Goal: Task Accomplishment & Management: Use online tool/utility

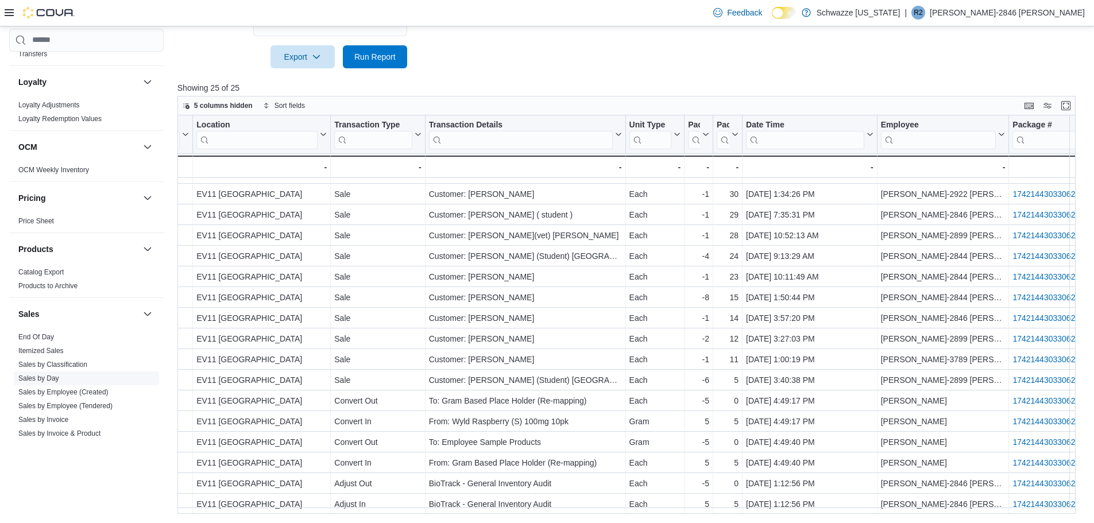
scroll to position [574, 0]
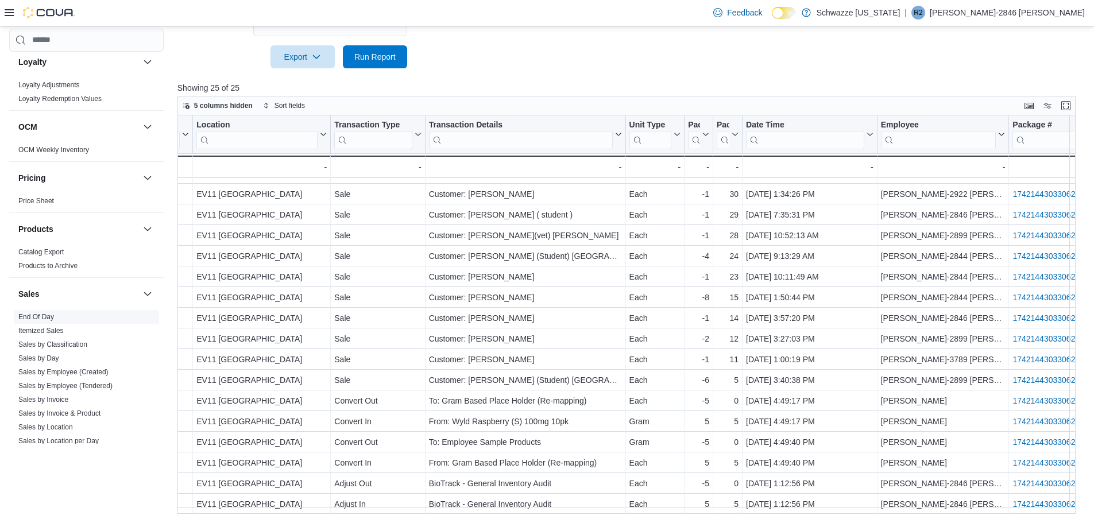
click at [68, 315] on span "End Of Day" at bounding box center [86, 317] width 145 height 14
click at [45, 321] on span "End Of Day" at bounding box center [36, 317] width 36 height 9
click at [45, 319] on link "End Of Day" at bounding box center [36, 317] width 36 height 8
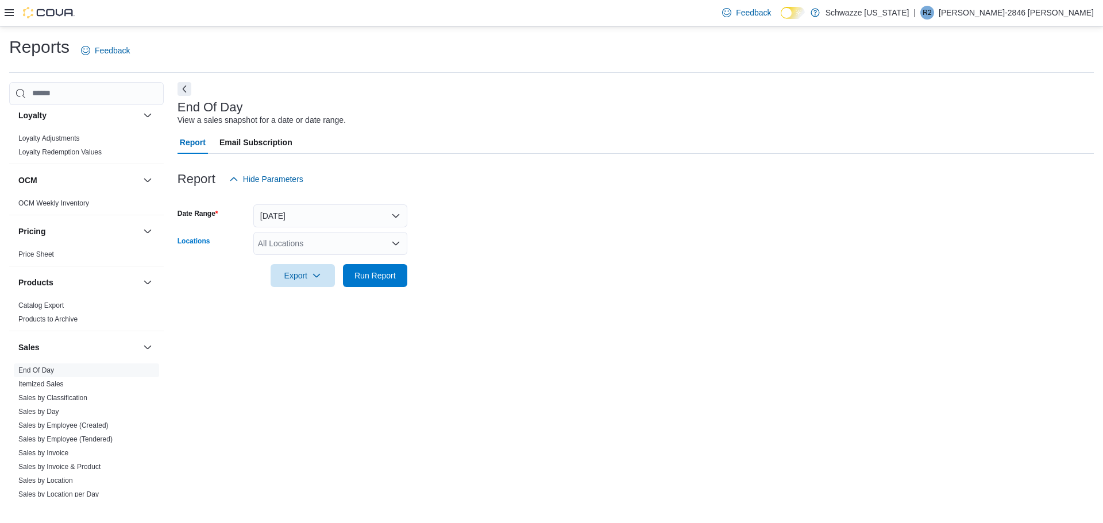
click at [344, 240] on div "All Locations" at bounding box center [330, 243] width 154 height 23
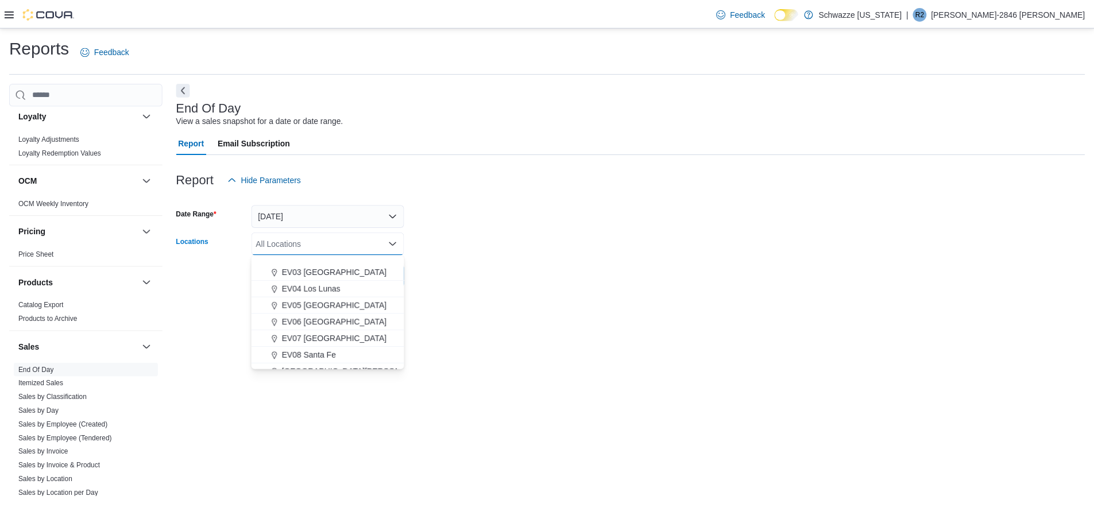
scroll to position [115, 0]
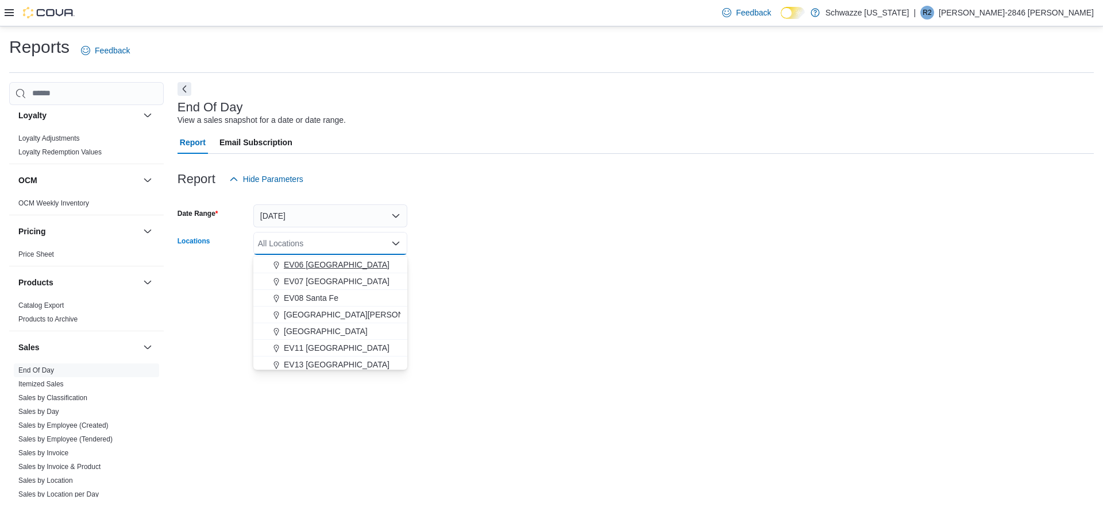
click at [372, 262] on div "EV06 [GEOGRAPHIC_DATA]" at bounding box center [330, 264] width 140 height 11
click at [699, 251] on form "Date Range [DATE] Locations [GEOGRAPHIC_DATA] [GEOGRAPHIC_DATA] [GEOGRAPHIC_DAT…" at bounding box center [636, 239] width 916 height 97
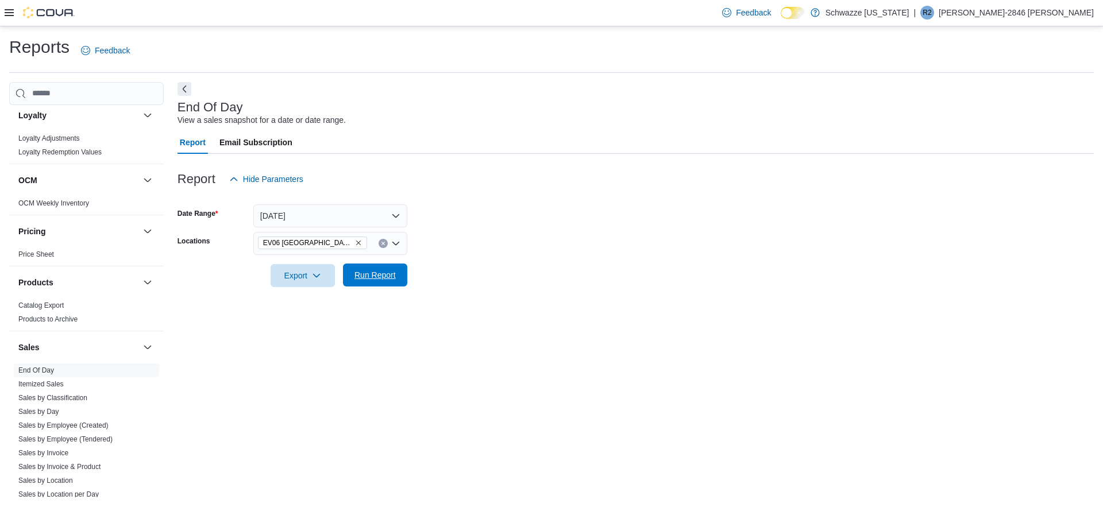
click at [394, 269] on span "Run Report" at bounding box center [375, 275] width 51 height 23
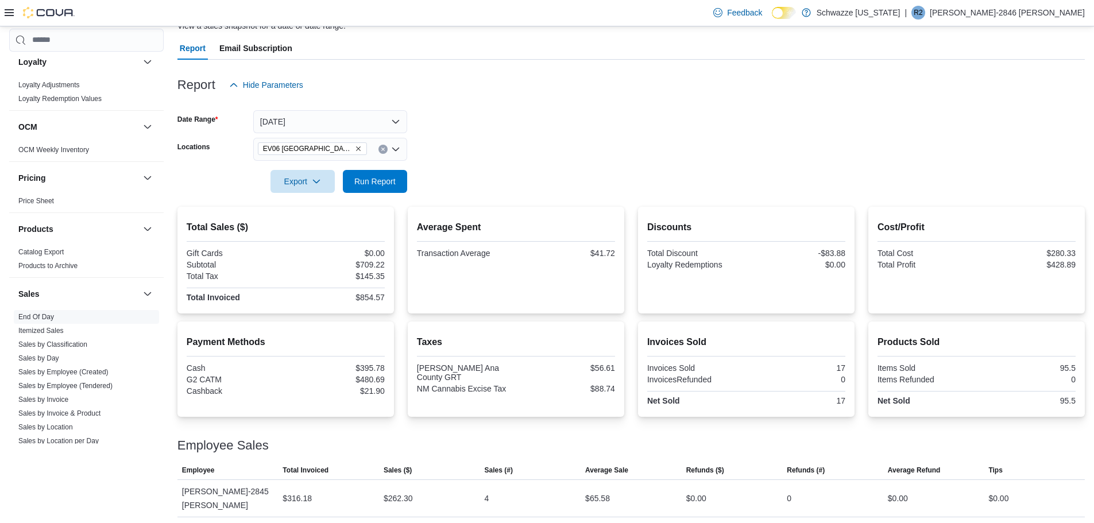
scroll to position [168, 0]
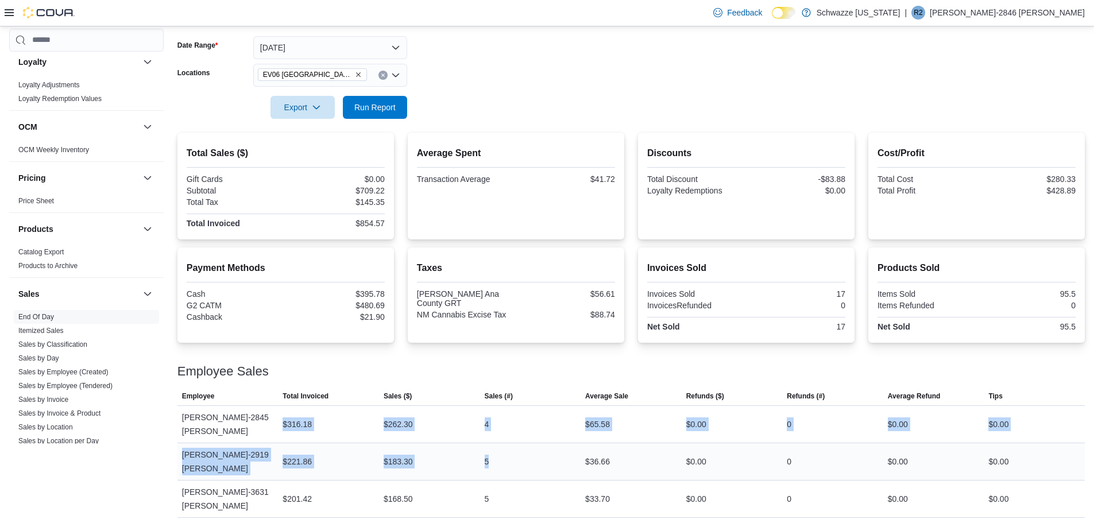
drag, startPoint x: 284, startPoint y: 419, endPoint x: 525, endPoint y: 430, distance: 240.9
click at [525, 430] on tbody "Employee [PERSON_NAME]-2845 [PERSON_NAME] Total Invoiced $316.18 Sales ($) $262…" at bounding box center [632, 480] width 908 height 149
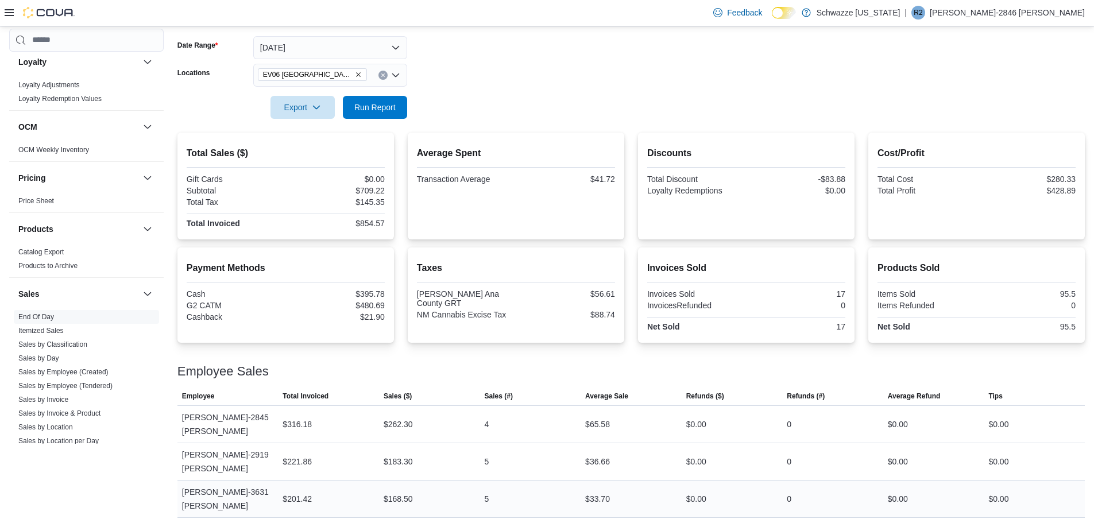
click at [279, 481] on div "[PERSON_NAME]-3631 [PERSON_NAME]" at bounding box center [228, 499] width 101 height 37
drag, startPoint x: 279, startPoint y: 470, endPoint x: 868, endPoint y: 470, distance: 589.4
click at [868, 480] on tr "Employee [PERSON_NAME]-3631 [PERSON_NAME] Total Invoiced $201.42 Sales ($) $168…" at bounding box center [632, 498] width 908 height 37
click at [571, 349] on div "Total Sales ($) Gift Cards $0.00 Subtotal $709.22 Total Tax $145.35 Total Invoi…" at bounding box center [632, 344] width 908 height 423
click at [355, 71] on icon "Remove EV06 Las Cruces East from selection in this group" at bounding box center [358, 74] width 7 height 7
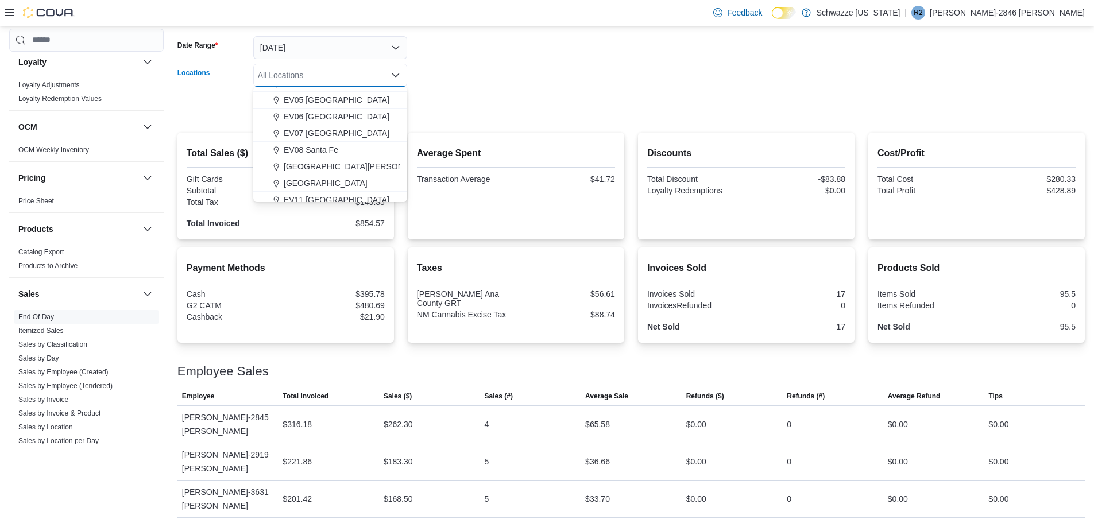
scroll to position [115, 0]
click at [344, 98] on span "EV06 [GEOGRAPHIC_DATA]" at bounding box center [337, 96] width 106 height 11
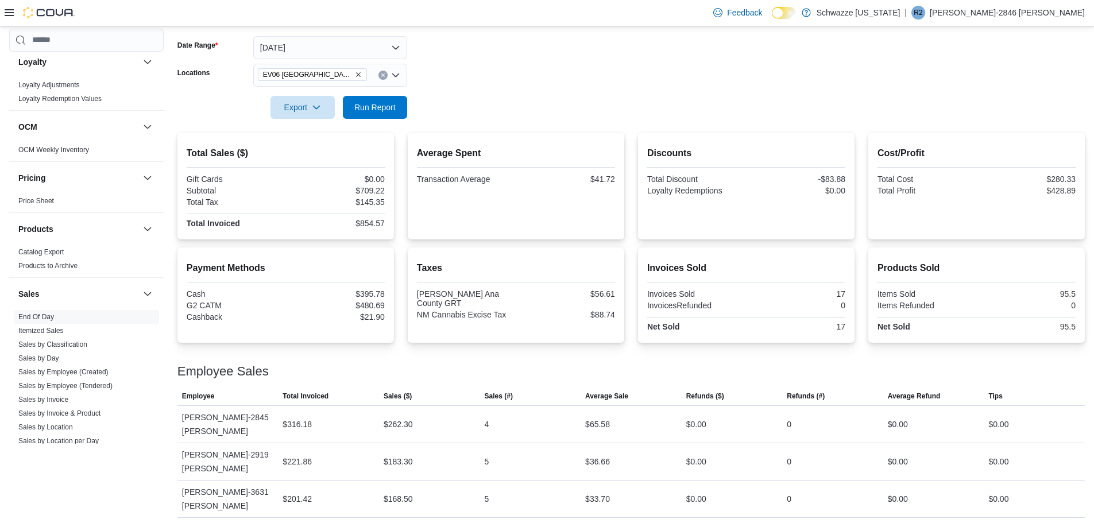
click at [791, 43] on form "Date Range [DATE] Locations EV06 [GEOGRAPHIC_DATA] East Export Run Report" at bounding box center [632, 70] width 908 height 97
click at [368, 101] on span "Run Report" at bounding box center [375, 106] width 51 height 23
click at [327, 74] on span "EV06 [GEOGRAPHIC_DATA]" at bounding box center [308, 74] width 90 height 11
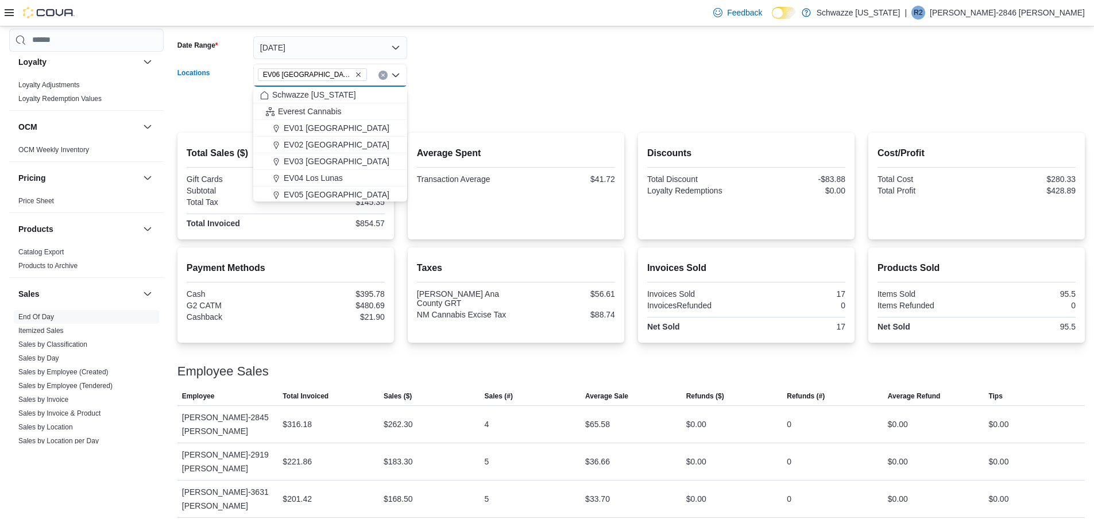
click at [355, 73] on icon "Remove EV06 Las Cruces East from selection in this group" at bounding box center [358, 74] width 7 height 7
click at [344, 127] on span "EV11 [GEOGRAPHIC_DATA]" at bounding box center [337, 122] width 106 height 11
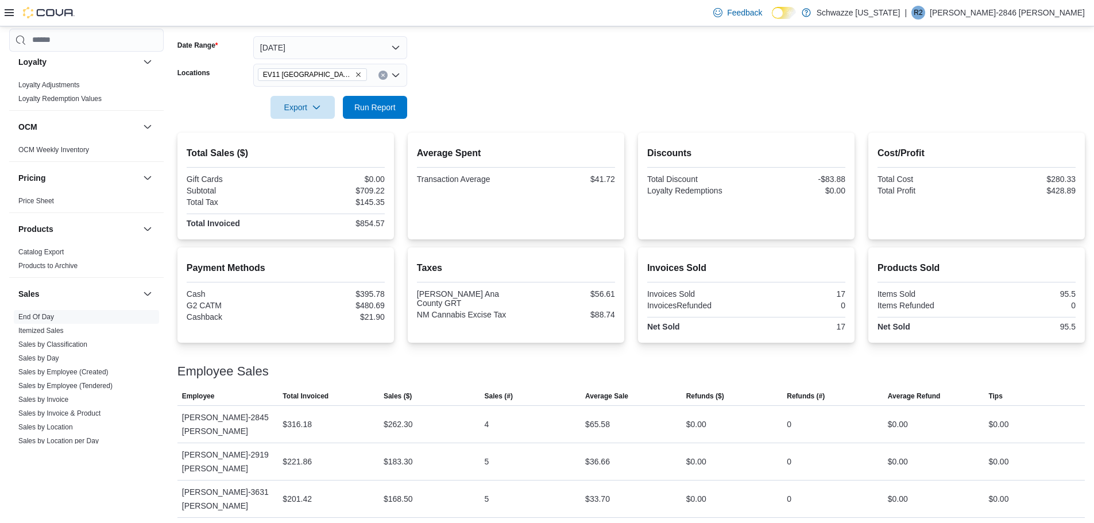
click at [481, 105] on form "Date Range [DATE] Locations [GEOGRAPHIC_DATA] [GEOGRAPHIC_DATA] [GEOGRAPHIC_DAT…" at bounding box center [632, 70] width 908 height 97
click at [377, 105] on span "Run Report" at bounding box center [374, 106] width 41 height 11
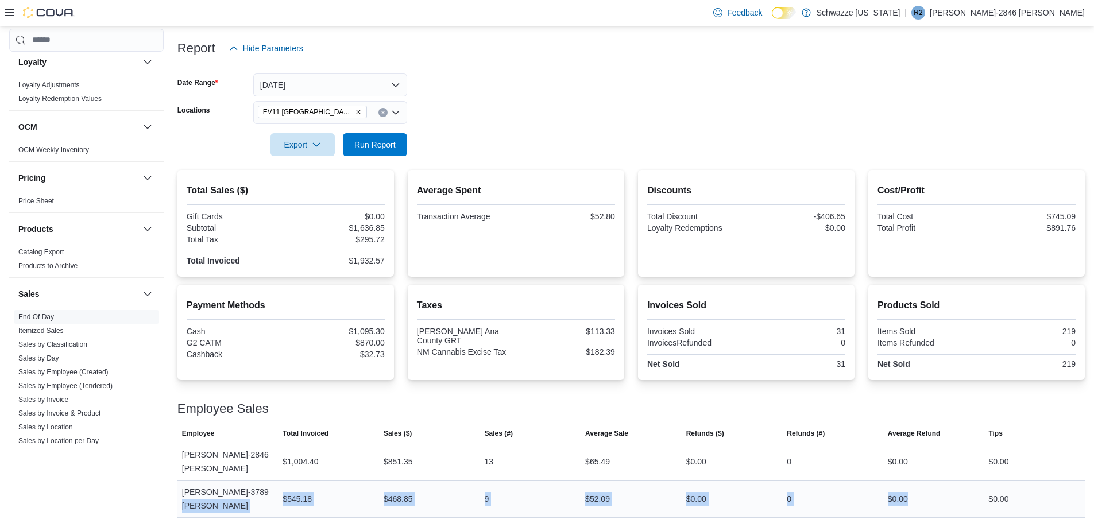
drag, startPoint x: 273, startPoint y: 474, endPoint x: 931, endPoint y: 483, distance: 657.8
click at [931, 483] on tr "Employee [PERSON_NAME]-3789 [PERSON_NAME] Total Invoiced $545.18 Sales ($) $468…" at bounding box center [632, 498] width 908 height 37
click at [558, 397] on div at bounding box center [632, 395] width 908 height 14
